Goal: Task Accomplishment & Management: Manage account settings

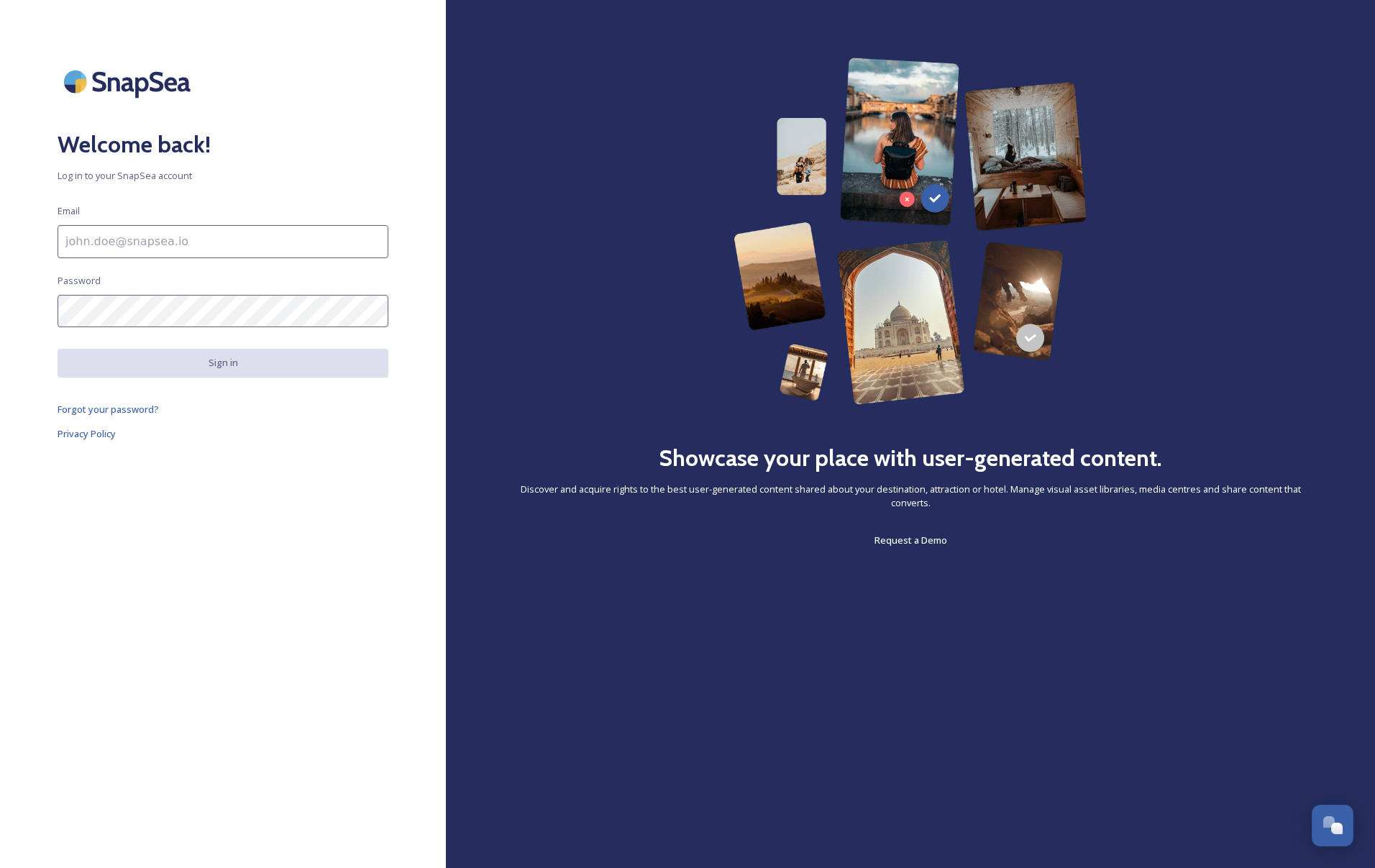
scroll to position [231, 0]
click at [295, 165] on div "Welcome back! Log in to your SnapSea account Email Password Sign in Forgot your…" at bounding box center [223, 434] width 446 height 752
click at [134, 239] on input at bounding box center [223, 241] width 331 height 33
type input "[PERSON_NAME][EMAIL_ADDRESS][DOMAIN_NAME]"
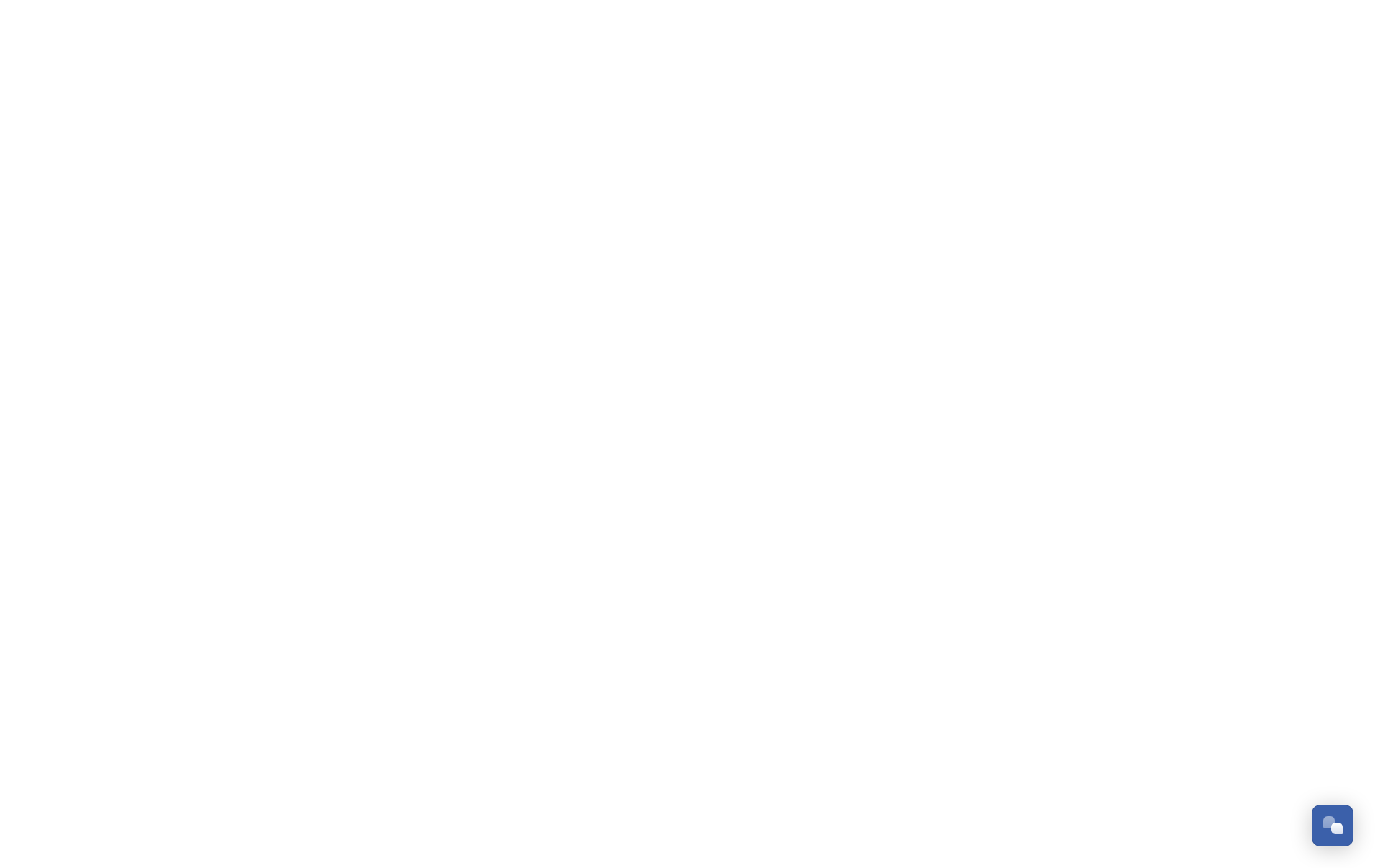
scroll to position [231, 0]
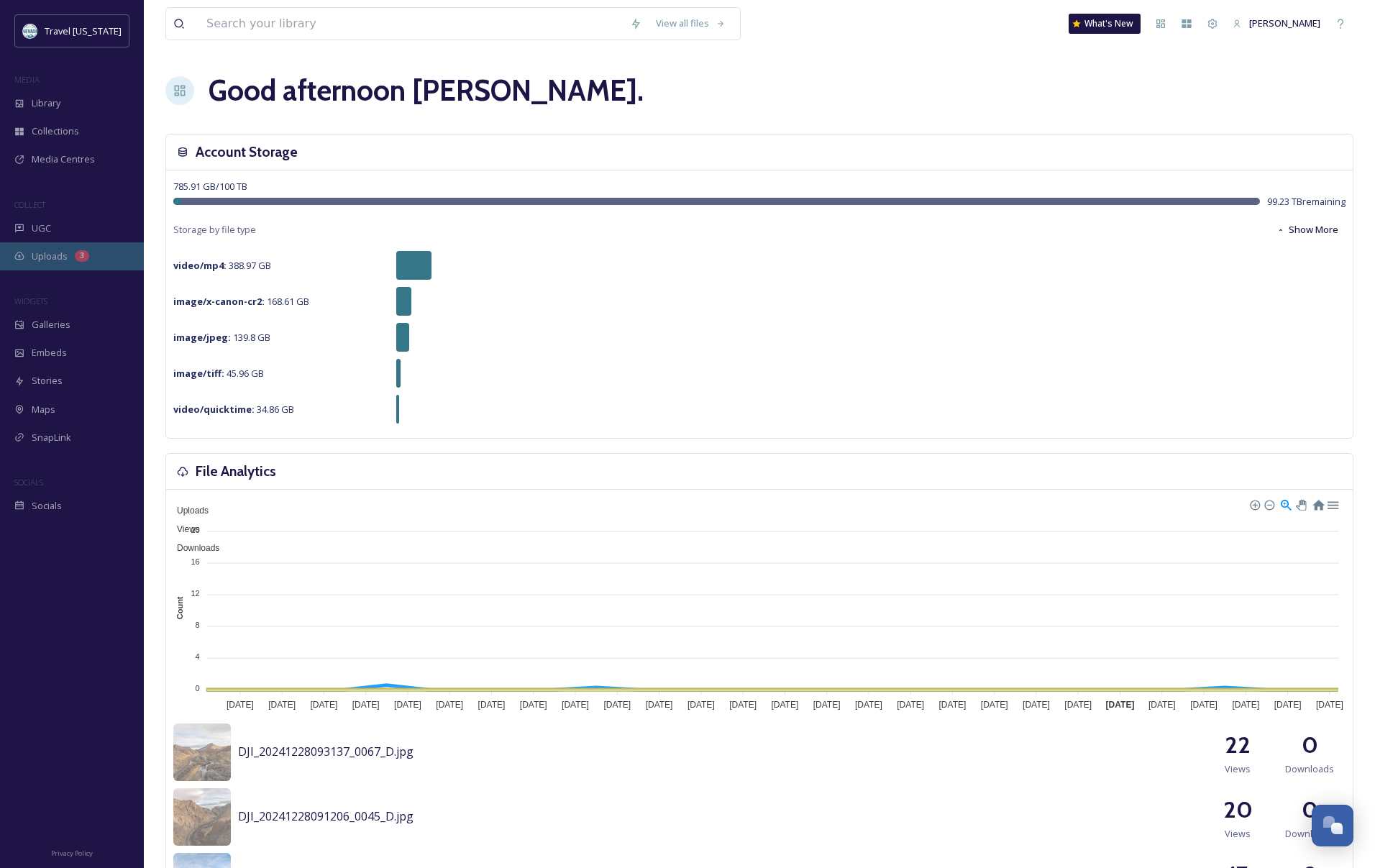
click at [71, 262] on div "Uploads 3" at bounding box center [72, 256] width 144 height 28
